Goal: Transaction & Acquisition: Purchase product/service

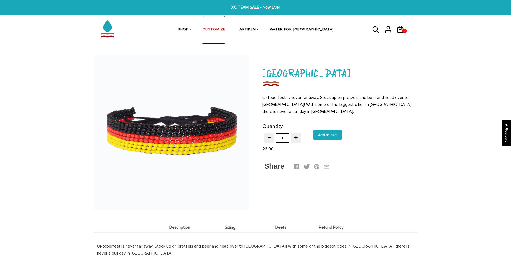
click at [225, 29] on link "CUSTOMIZE" at bounding box center [213, 30] width 23 height 29
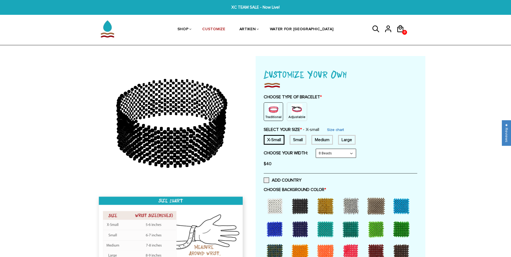
click at [291, 115] on p "Adjustable" at bounding box center [296, 117] width 17 height 5
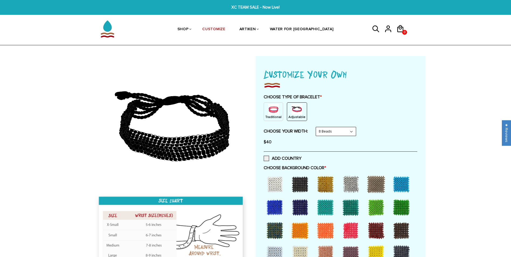
click at [268, 109] on img at bounding box center [273, 109] width 11 height 11
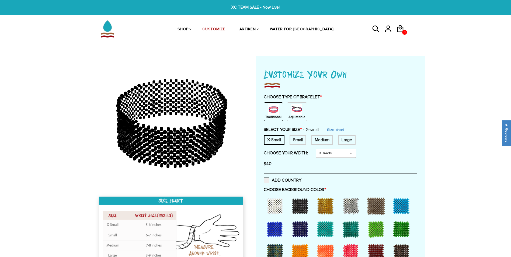
click at [296, 117] on p "Adjustable" at bounding box center [296, 117] width 17 height 5
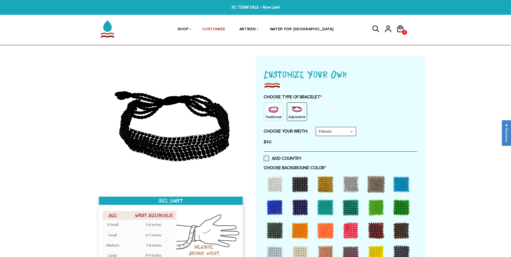
click at [350, 132] on select "8 Beads 6 Beads 10 Beads" at bounding box center [336, 131] width 40 height 9
click at [278, 109] on div "Traditional" at bounding box center [273, 111] width 19 height 19
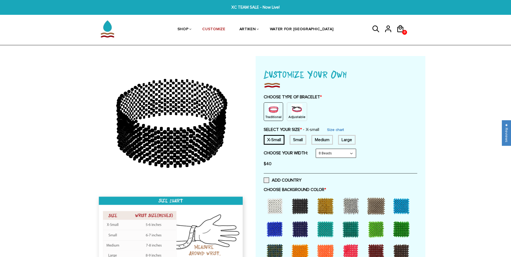
click at [297, 110] on img at bounding box center [296, 109] width 11 height 11
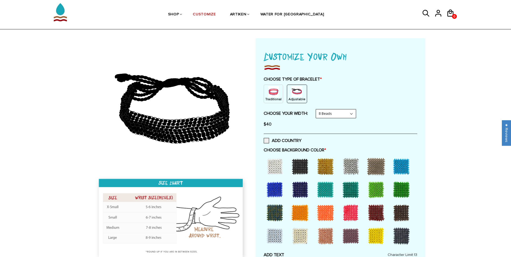
scroll to position [18, 0]
click at [342, 115] on select "8 Beads 6 Beads 10 Beads" at bounding box center [336, 113] width 40 height 9
click at [364, 94] on div "Traditional Adjustable" at bounding box center [340, 93] width 153 height 19
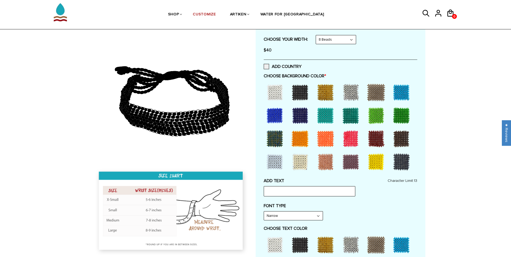
scroll to position [93, 0]
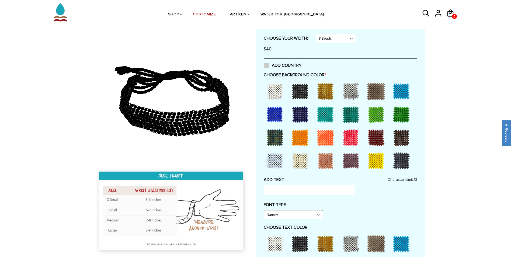
click at [268, 65] on span at bounding box center [266, 65] width 5 height 5
click at [301, 64] on input "ADD COUNTRY" at bounding box center [301, 64] width 0 height 0
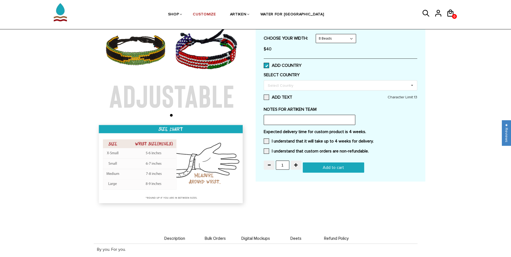
click at [268, 65] on span at bounding box center [266, 65] width 5 height 5
click at [301, 64] on input "ADD COUNTRY" at bounding box center [301, 64] width 0 height 0
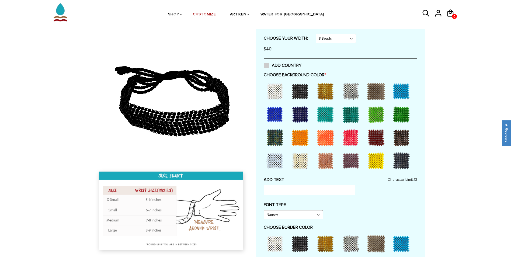
click at [268, 65] on span at bounding box center [266, 65] width 5 height 5
click at [301, 64] on input "ADD COUNTRY" at bounding box center [301, 64] width 0 height 0
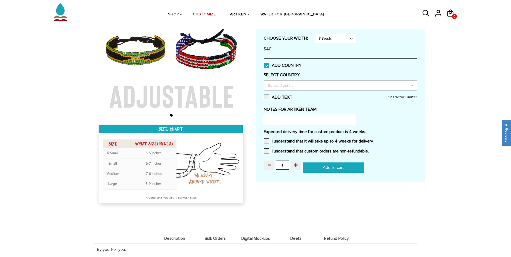
click at [309, 82] on div "Select Country Others Afghanistan Aland Islands Albania Algeria American Samoa …" at bounding box center [340, 85] width 153 height 10
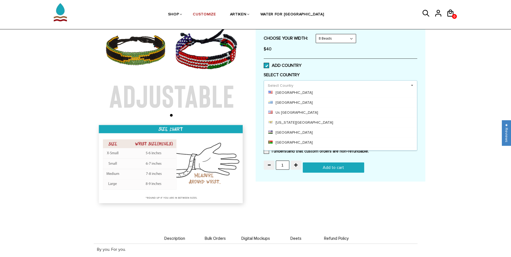
scroll to position [2303, 0]
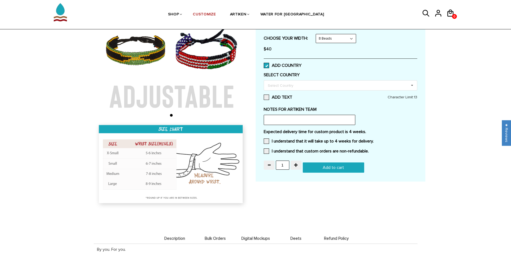
click at [336, 75] on label "SELECT COUNTRY" at bounding box center [340, 74] width 153 height 5
click at [268, 66] on span at bounding box center [266, 65] width 5 height 5
click at [301, 64] on input "ADD COUNTRY" at bounding box center [301, 64] width 0 height 0
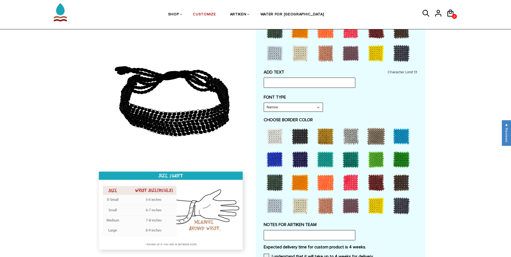
scroll to position [202, 0]
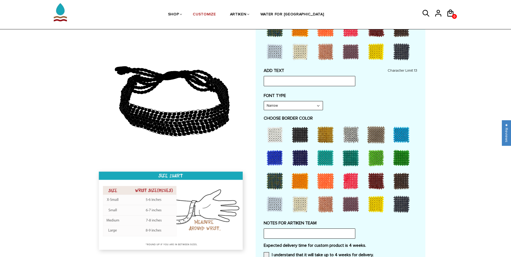
click at [314, 104] on select "Narrow Bold" at bounding box center [293, 105] width 59 height 9
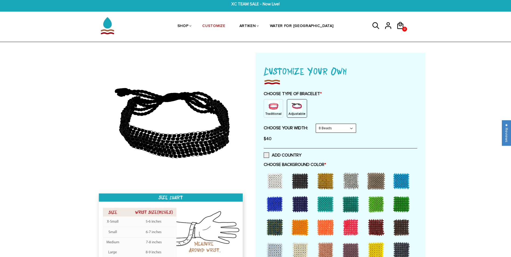
scroll to position [0, 0]
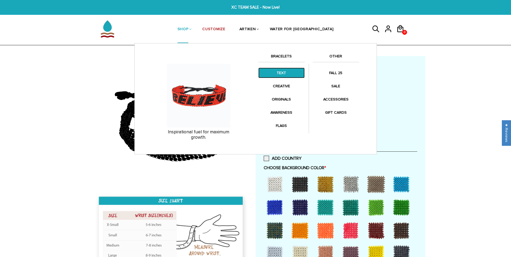
click at [285, 72] on link "TEXT" at bounding box center [281, 73] width 46 height 10
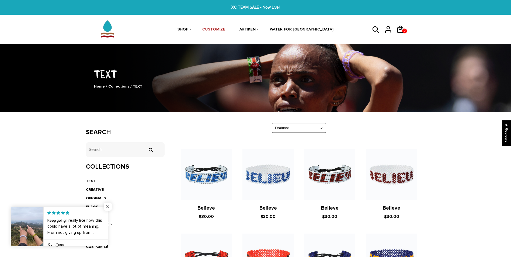
click at [108, 207] on span "Close popup widget" at bounding box center [108, 206] width 8 height 8
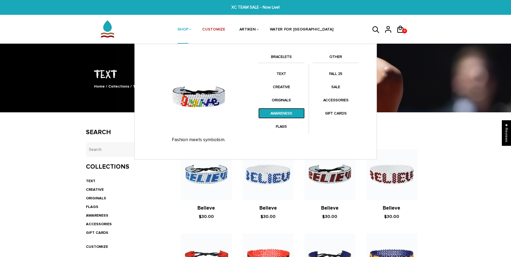
click at [287, 116] on link "AWARENESS" at bounding box center [281, 113] width 46 height 10
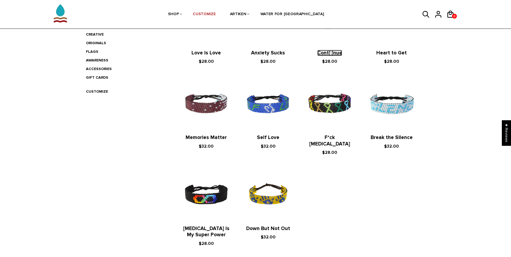
scroll to position [156, 0]
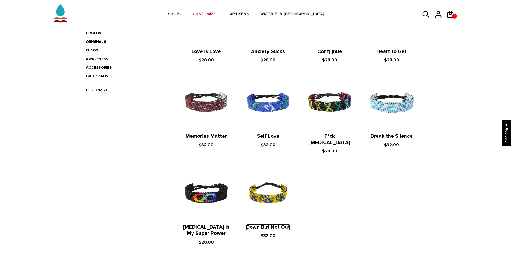
click at [271, 224] on link "Down But Not Out" at bounding box center [268, 227] width 44 height 6
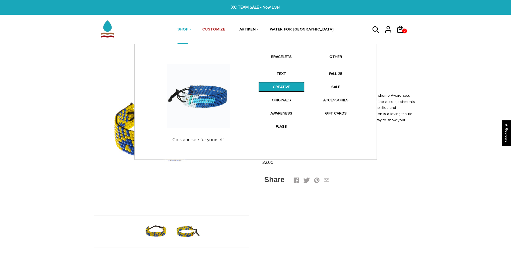
click at [290, 89] on link "CREATIVE" at bounding box center [281, 87] width 46 height 10
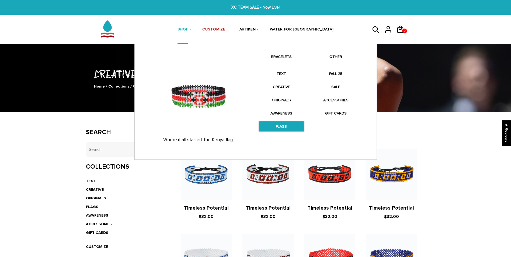
click at [286, 126] on link "FLAGS" at bounding box center [281, 126] width 46 height 10
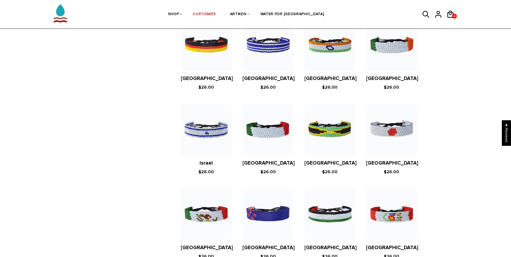
scroll to position [941, 0]
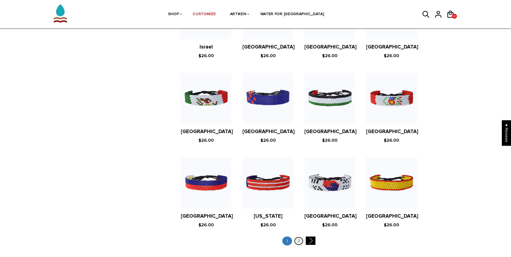
click at [297, 236] on link "2" at bounding box center [299, 240] width 10 height 9
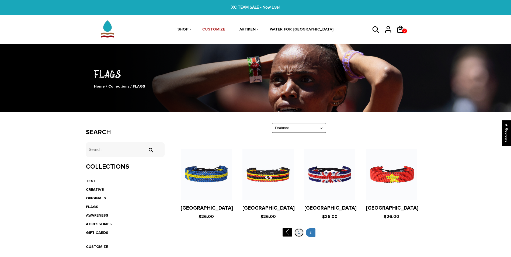
click at [300, 230] on link "1" at bounding box center [299, 232] width 10 height 9
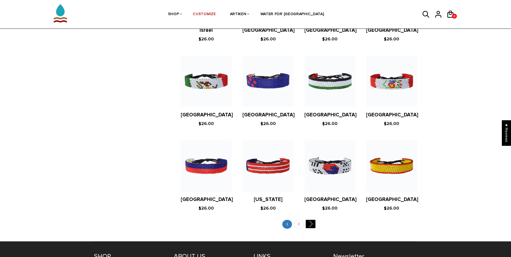
scroll to position [958, 0]
